Goal: Task Accomplishment & Management: Use online tool/utility

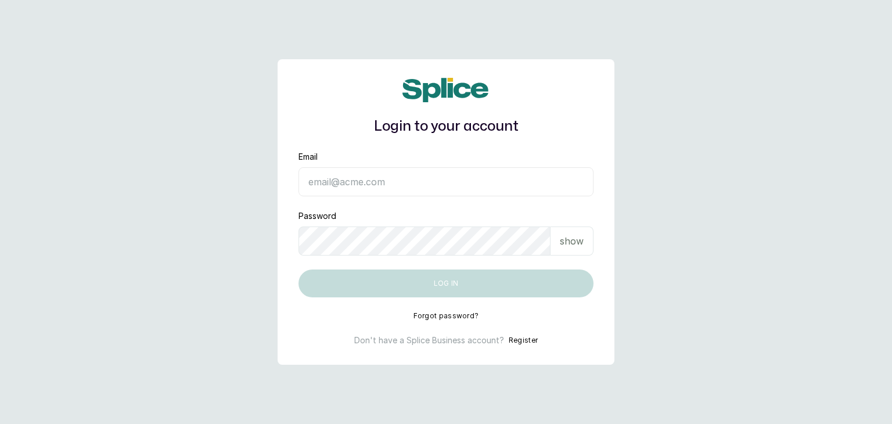
click at [562, 238] on p "show" at bounding box center [572, 241] width 24 height 14
click at [385, 184] on input "Email" at bounding box center [446, 181] width 295 height 29
type input "Accounts@ajskylar.com"
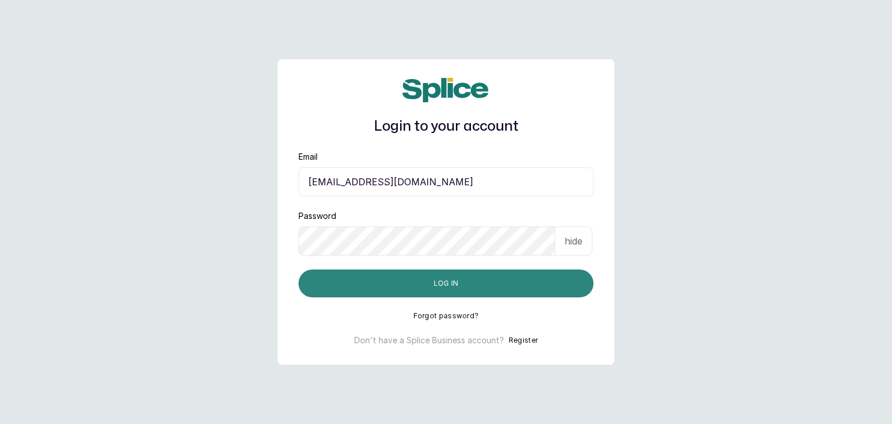
click at [365, 279] on button "Log in" at bounding box center [446, 283] width 295 height 28
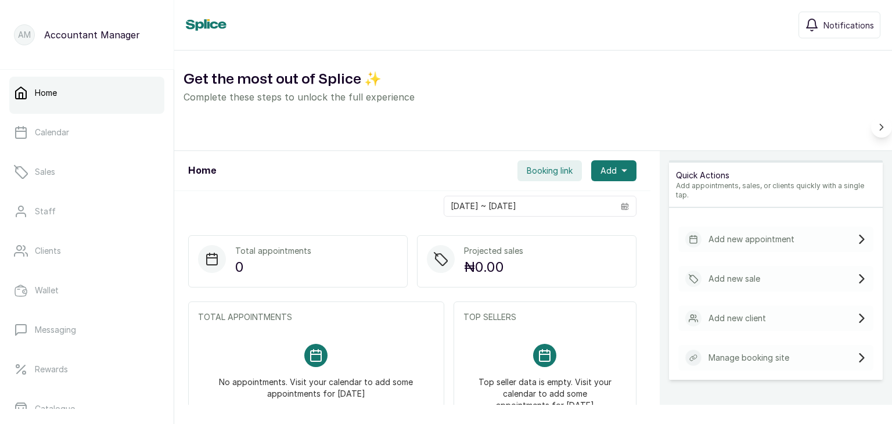
click at [64, 95] on link "Home" at bounding box center [86, 93] width 155 height 33
click at [69, 145] on link "Calendar" at bounding box center [86, 132] width 155 height 33
